Goal: Task Accomplishment & Management: Manage account settings

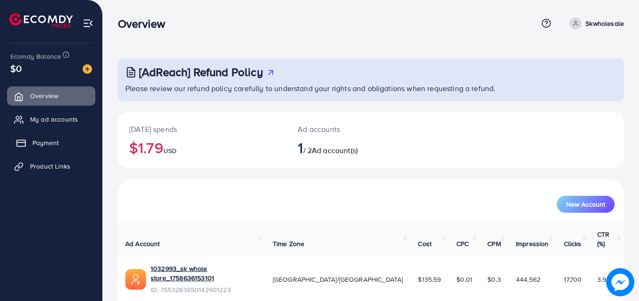
click at [58, 144] on span "Payment" at bounding box center [45, 142] width 26 height 9
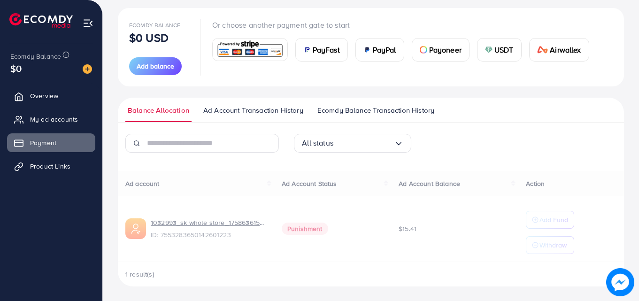
scroll to position [105, 0]
